Goal: Navigation & Orientation: Find specific page/section

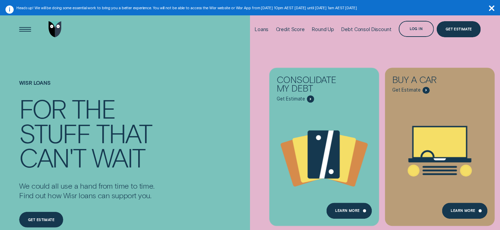
click at [493, 9] on icon "button" at bounding box center [491, 7] width 5 height 5
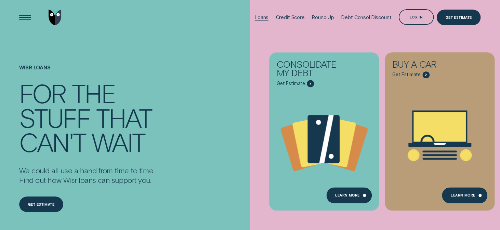
click at [267, 18] on div "Loans" at bounding box center [262, 17] width 14 height 6
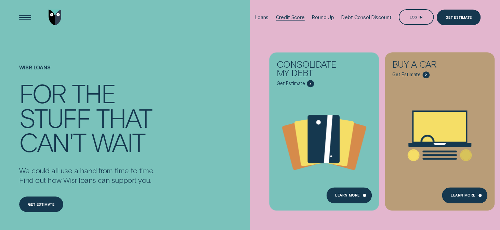
click at [290, 16] on div "Credit Score" at bounding box center [290, 17] width 29 height 6
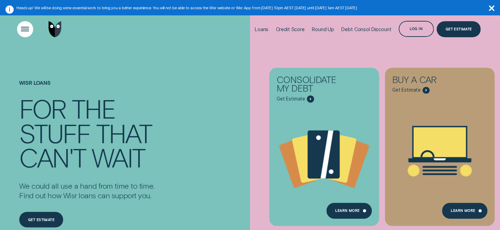
click at [25, 28] on div "Open Menu" at bounding box center [25, 29] width 22 height 22
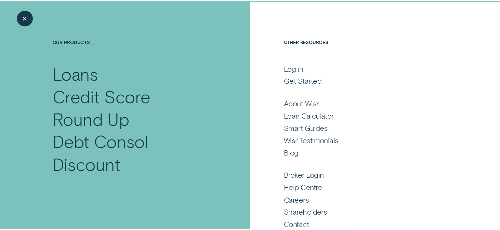
scroll to position [44, 0]
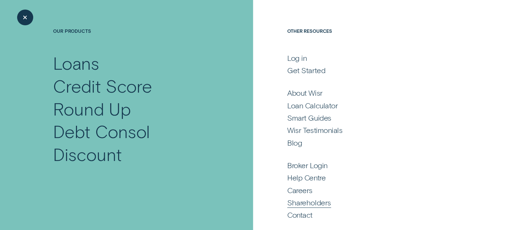
click at [315, 202] on div "Shareholders" at bounding box center [309, 203] width 44 height 10
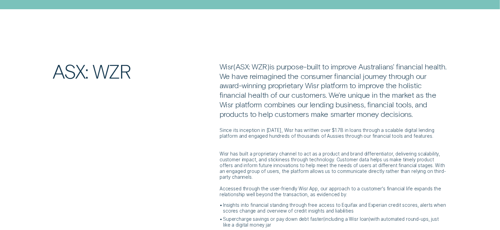
scroll to position [34, 0]
